Goal: Transaction & Acquisition: Purchase product/service

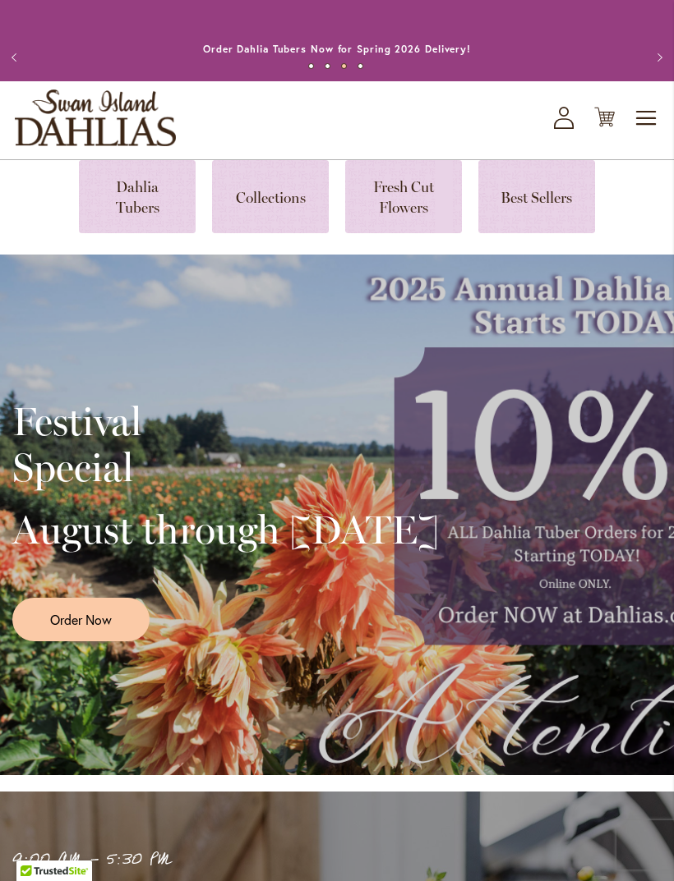
click at [127, 206] on link at bounding box center [137, 196] width 117 height 73
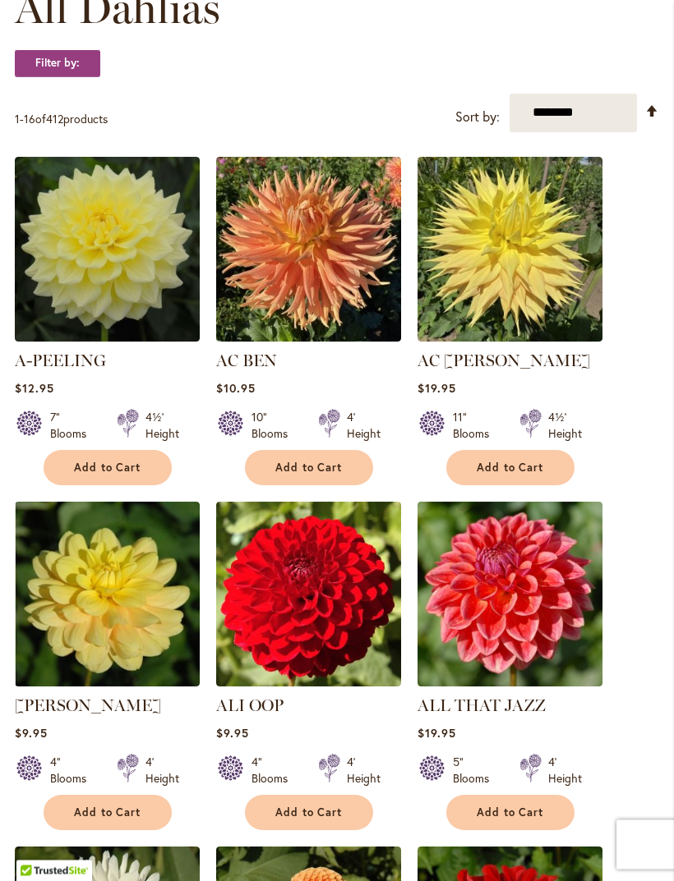
scroll to position [513, 0]
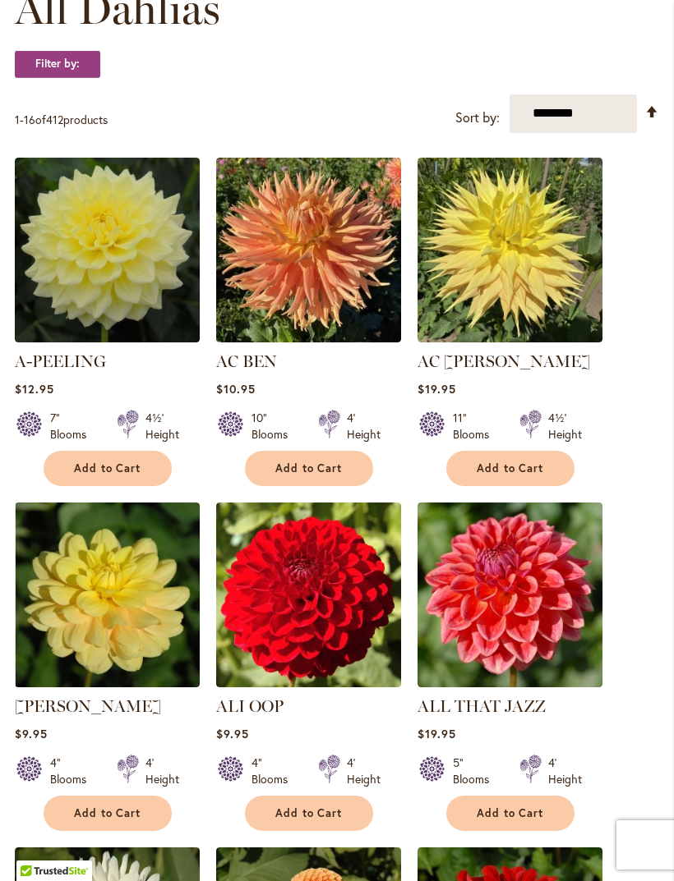
click at [623, 128] on select "**********" at bounding box center [572, 113] width 127 height 39
select select "****"
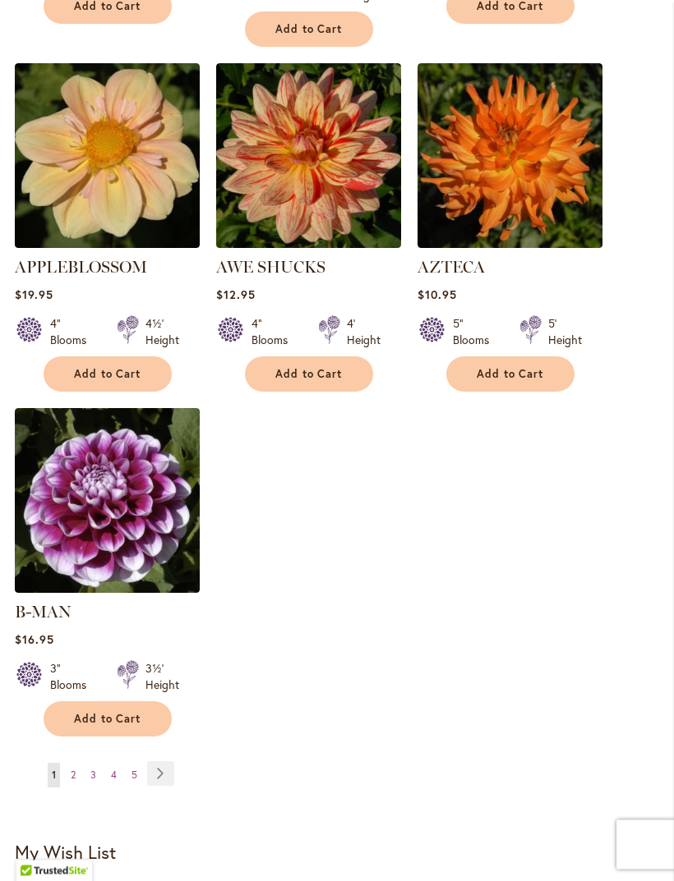
scroll to position [2011, 0]
click at [94, 769] on span "3" at bounding box center [93, 775] width 6 height 12
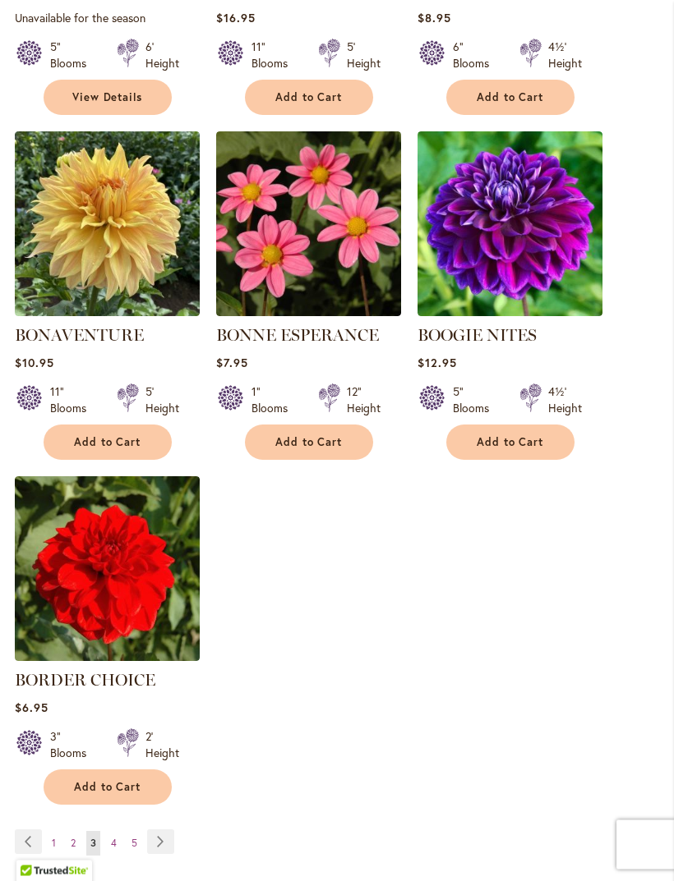
scroll to position [1971, 0]
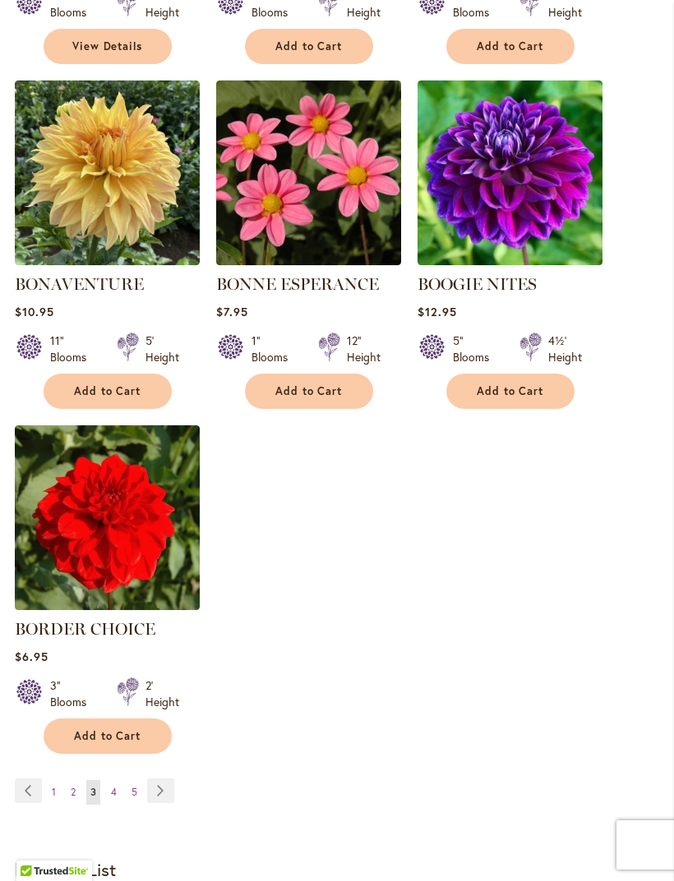
click at [114, 798] on span "4" at bounding box center [114, 792] width 6 height 12
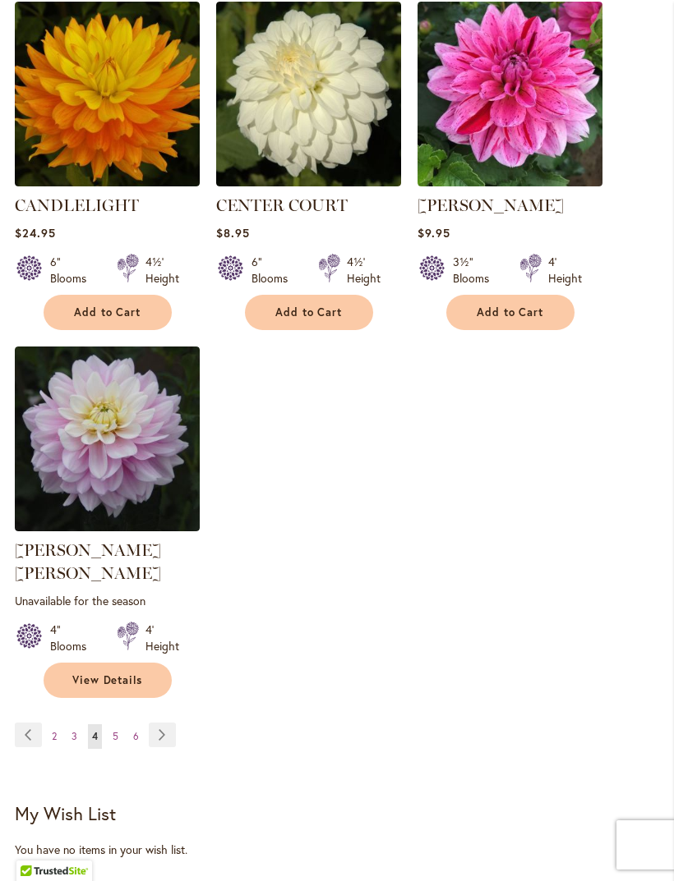
scroll to position [2135, 0]
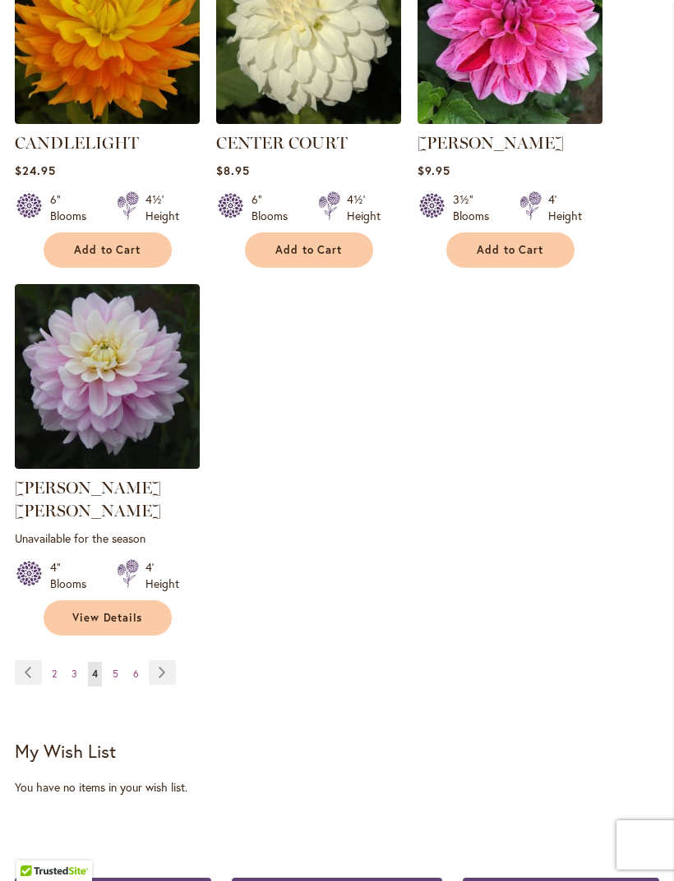
click at [115, 669] on span "5" at bounding box center [116, 674] width 6 height 12
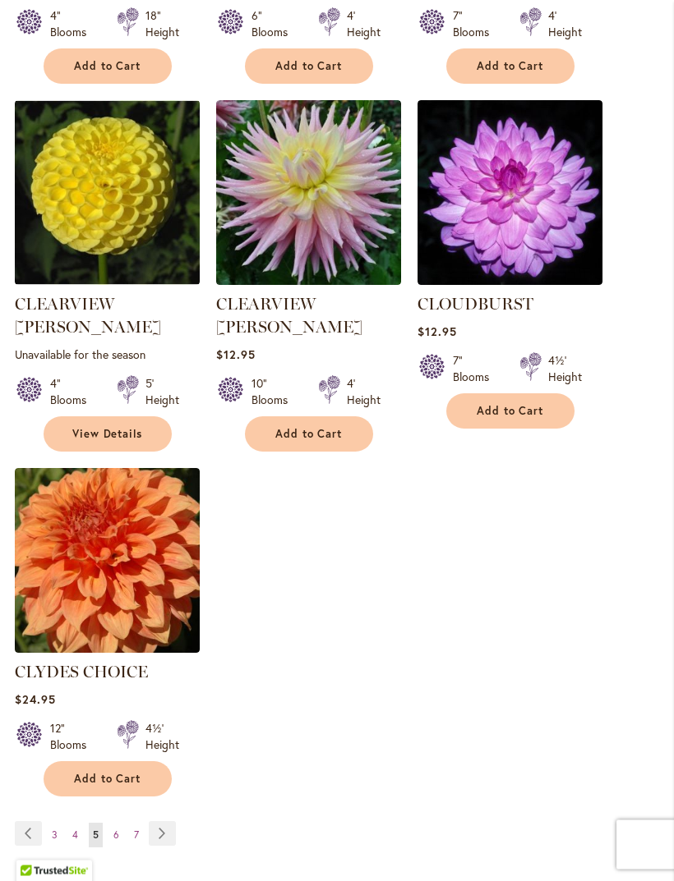
scroll to position [1987, 0]
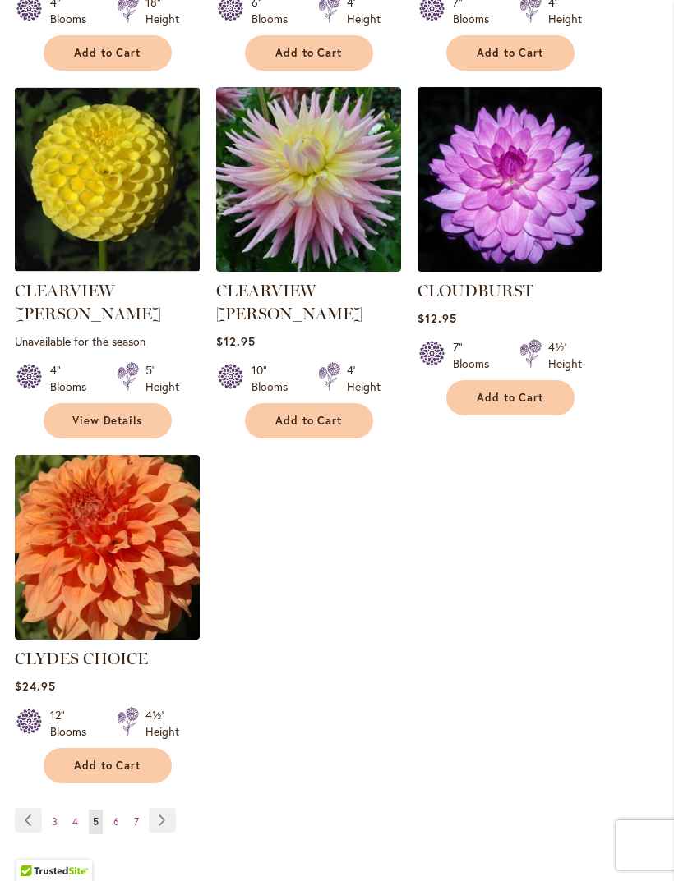
click at [117, 816] on span "6" at bounding box center [116, 822] width 6 height 12
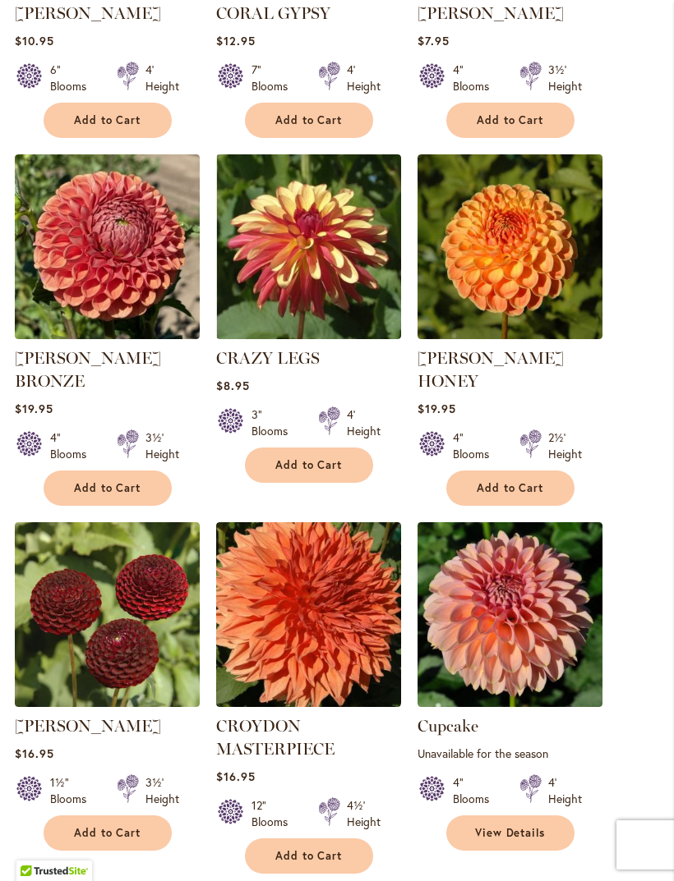
scroll to position [947, 0]
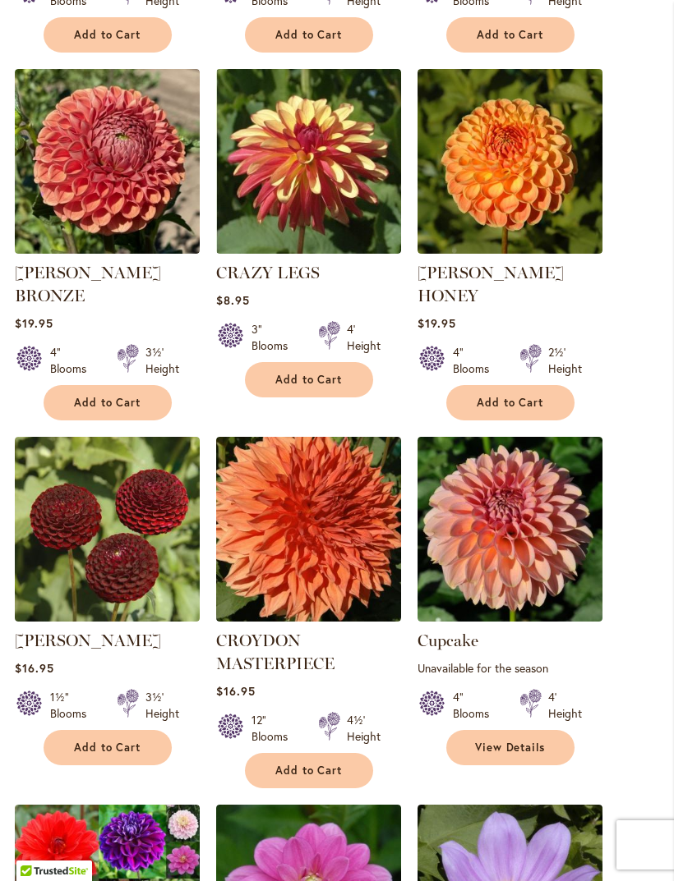
click at [520, 559] on img at bounding box center [509, 529] width 185 height 185
